Goal: Check status: Check status

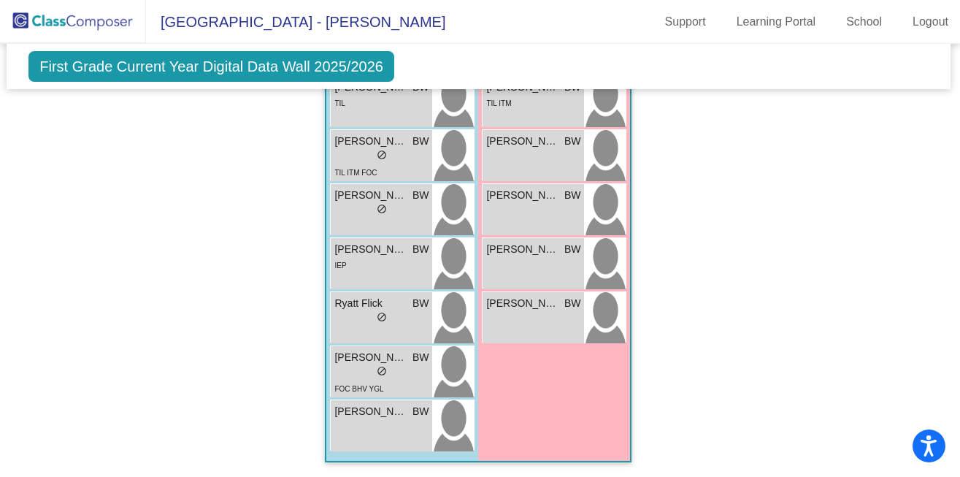
click at [169, 65] on span "First Grade Current Year Digital Data Wall 2025/2026" at bounding box center [211, 66] width 366 height 31
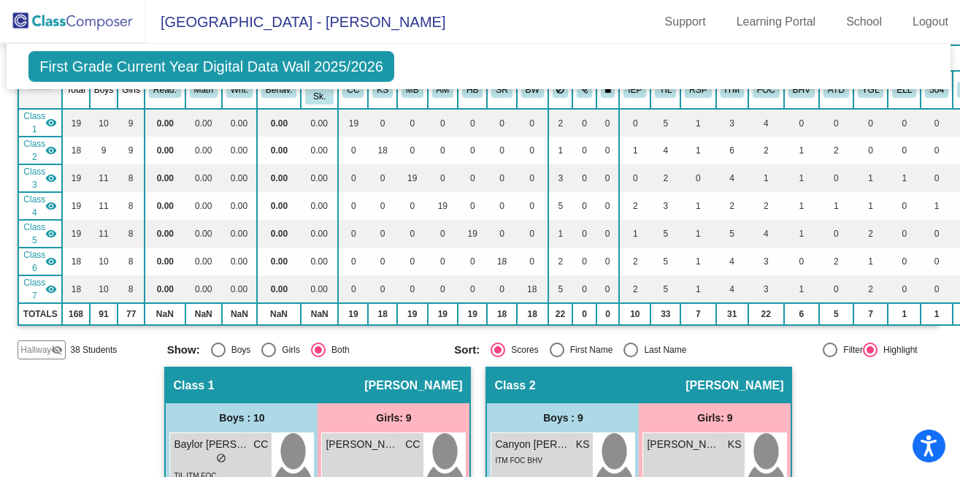
scroll to position [0, 1]
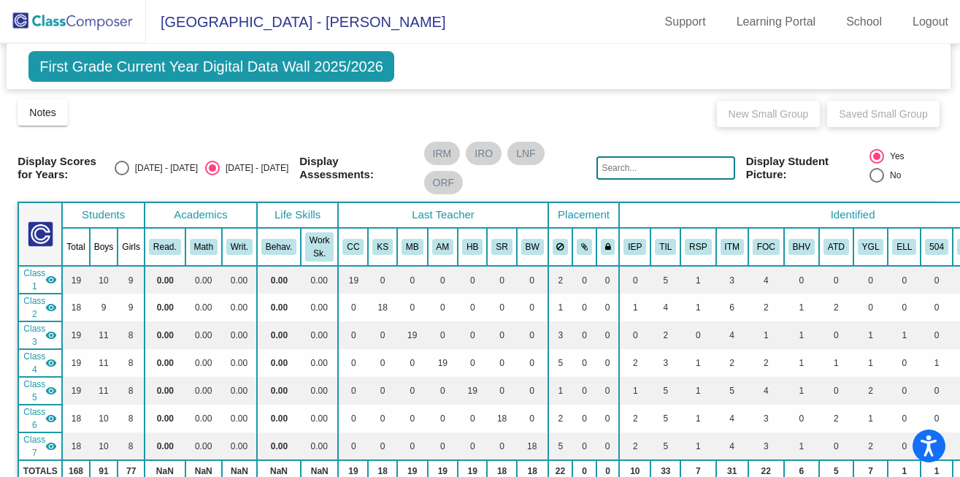
click at [129, 169] on div "Select an option" at bounding box center [122, 168] width 15 height 15
click at [122, 175] on input "[DATE] - [DATE]" at bounding box center [121, 175] width 1 height 1
radio input "true"
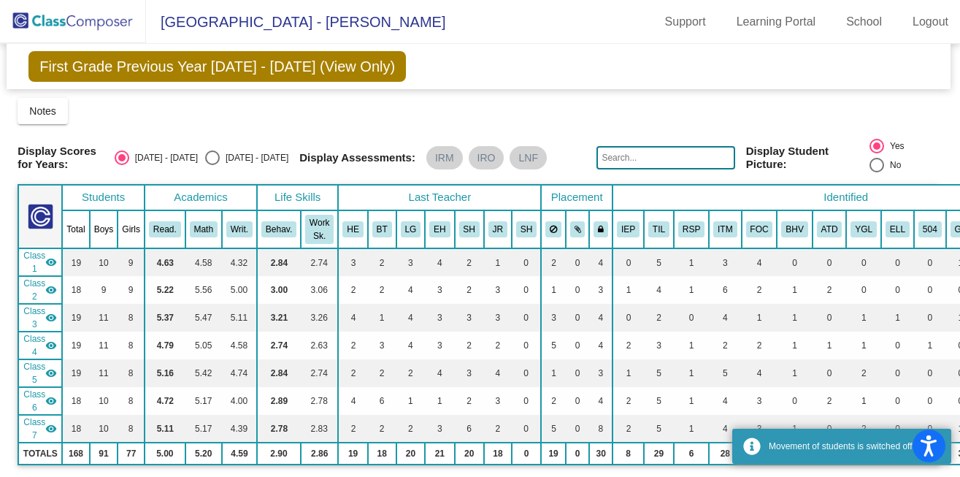
click at [220, 159] on div "Select an option" at bounding box center [212, 157] width 15 height 15
click at [212, 165] on input "[DATE] - [DATE]" at bounding box center [212, 165] width 1 height 1
radio input "true"
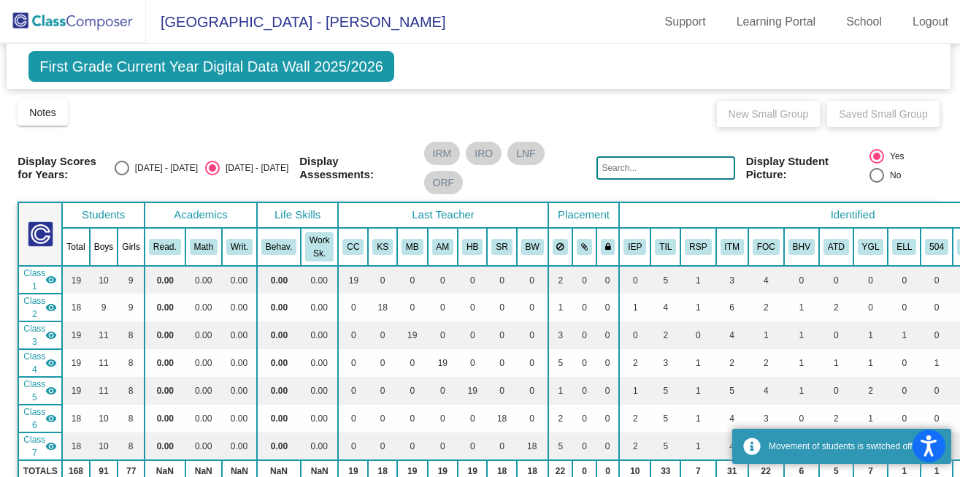
scroll to position [10, 1]
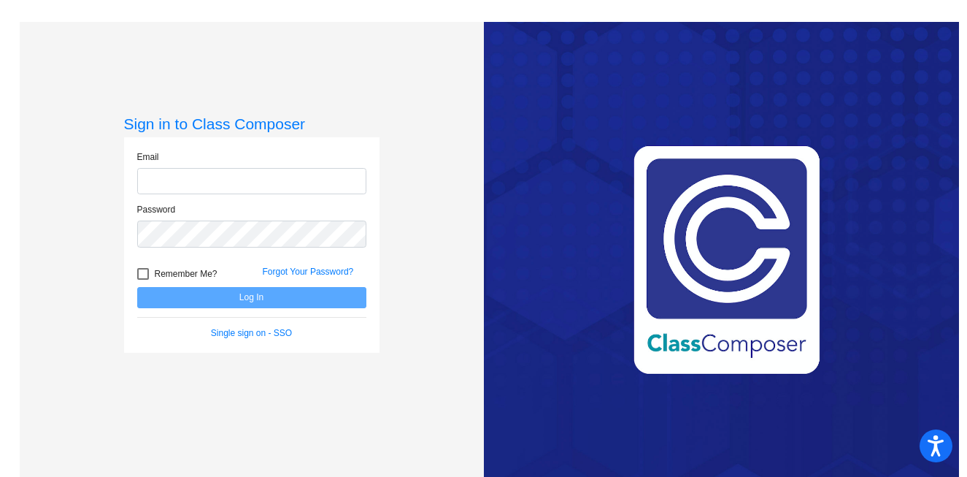
type input "[EMAIL_ADDRESS][DOMAIN_NAME]"
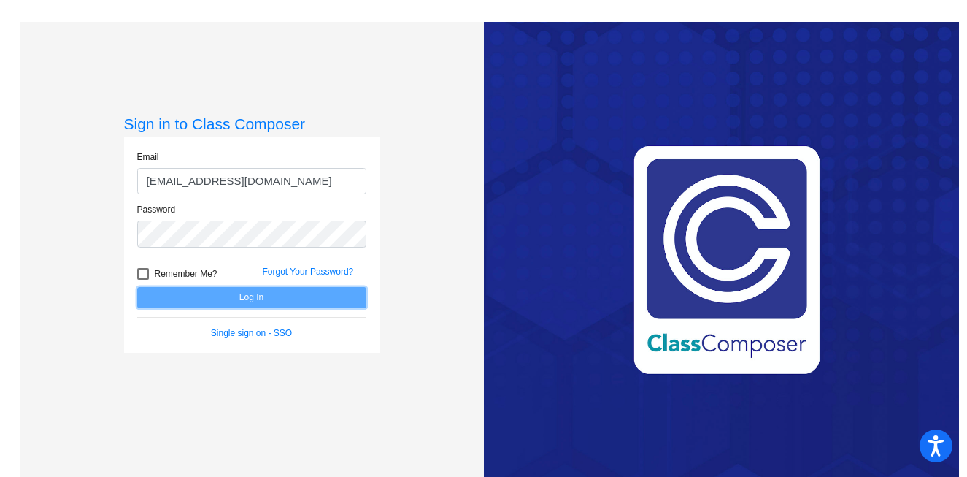
click at [190, 306] on button "Log In" at bounding box center [251, 297] width 229 height 21
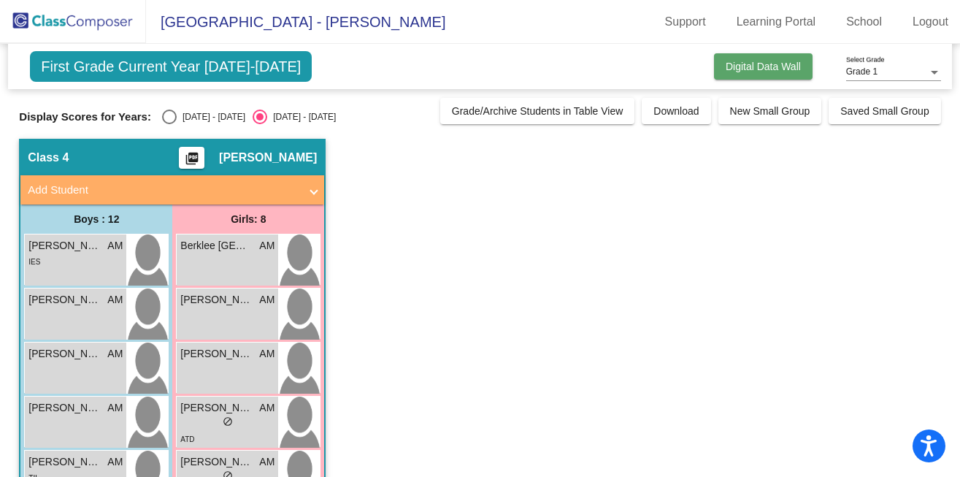
click at [728, 74] on button "Digital Data Wall" at bounding box center [763, 66] width 99 height 26
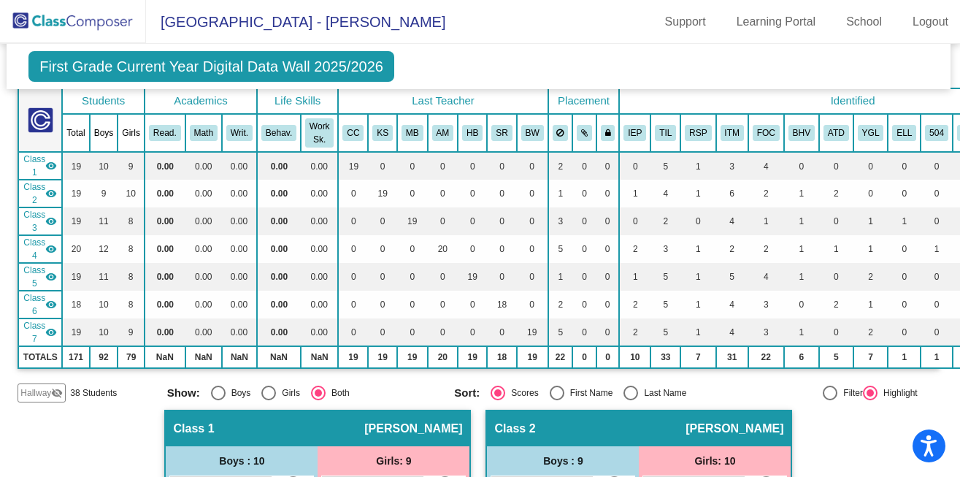
scroll to position [0, 1]
